Goal: Navigation & Orientation: Find specific page/section

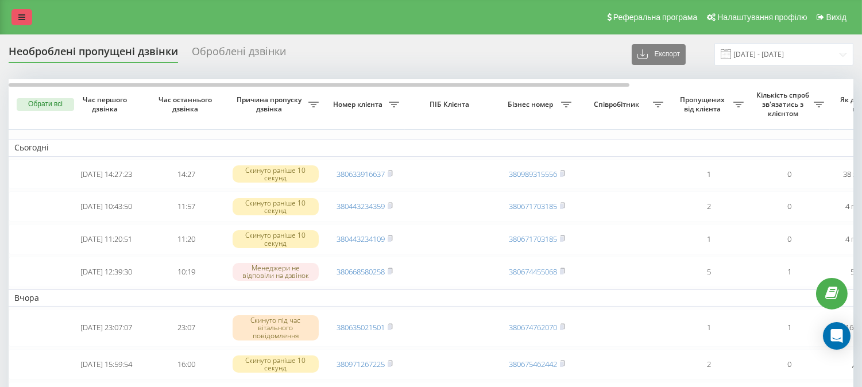
click at [24, 20] on icon at bounding box center [21, 17] width 7 height 8
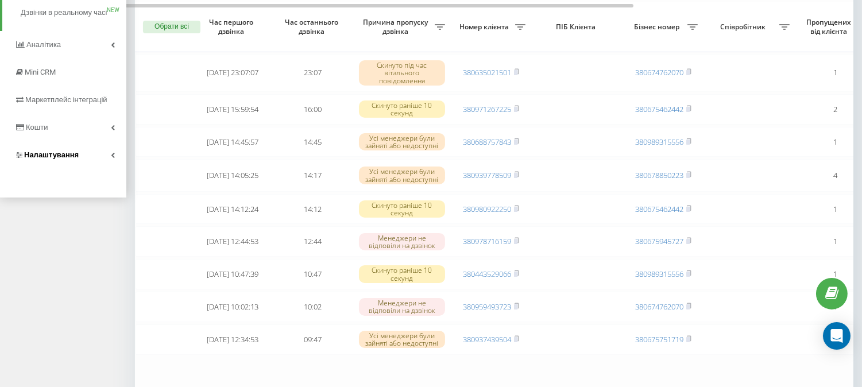
click at [53, 159] on span "Налаштування" at bounding box center [51, 154] width 55 height 9
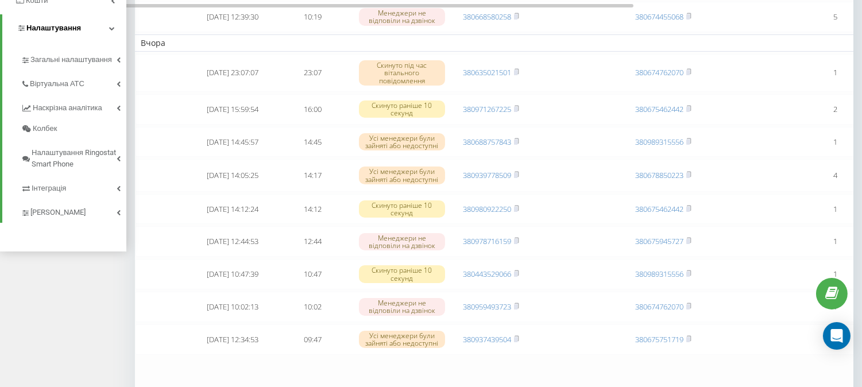
scroll to position [117, 0]
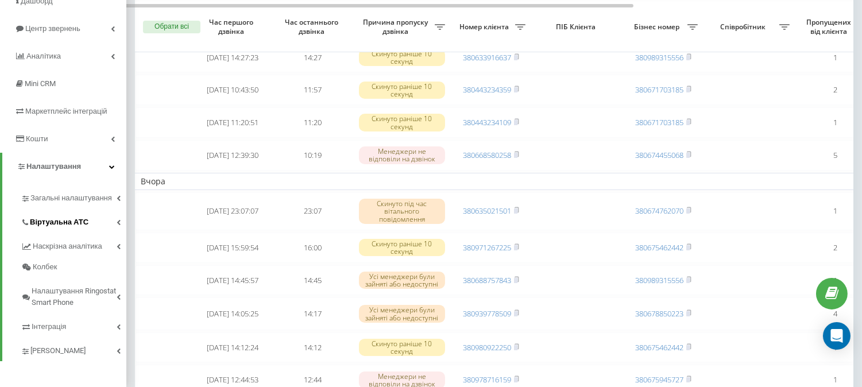
click at [66, 224] on span "Віртуальна АТС" at bounding box center [59, 221] width 59 height 11
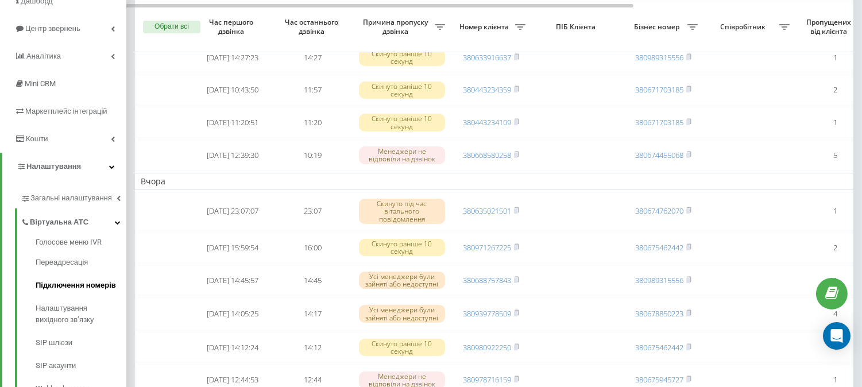
click at [66, 289] on span "Підключення номерів" at bounding box center [76, 285] width 80 height 11
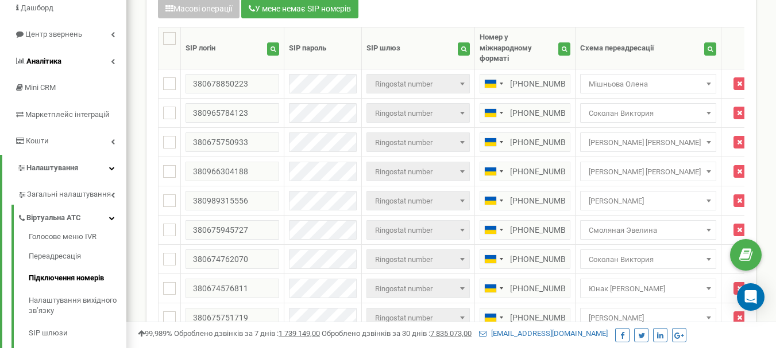
scroll to position [115, 0]
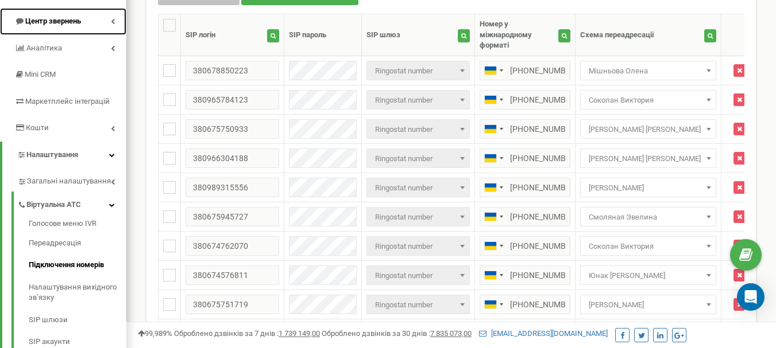
click at [74, 25] on span "Центр звернень" at bounding box center [53, 21] width 56 height 9
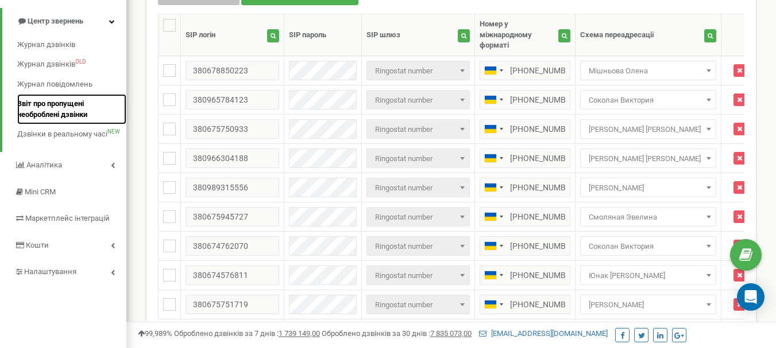
click at [59, 109] on span "Звіт про пропущені необроблені дзвінки" at bounding box center [68, 109] width 103 height 21
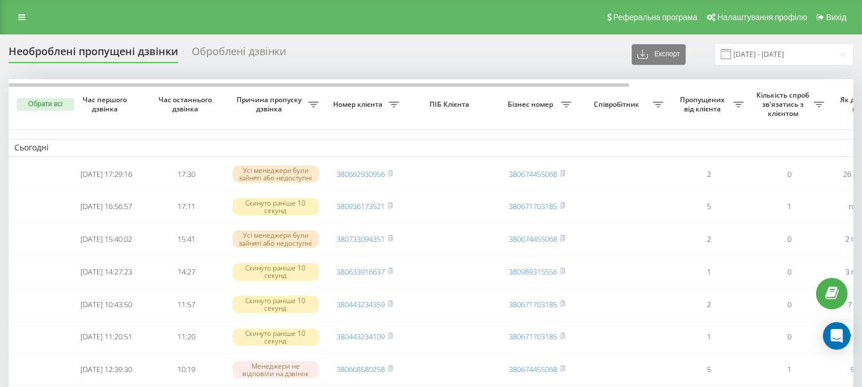
click at [641, 6] on link "Реферальна програма" at bounding box center [651, 17] width 100 height 34
